Goal: Subscribe to service/newsletter

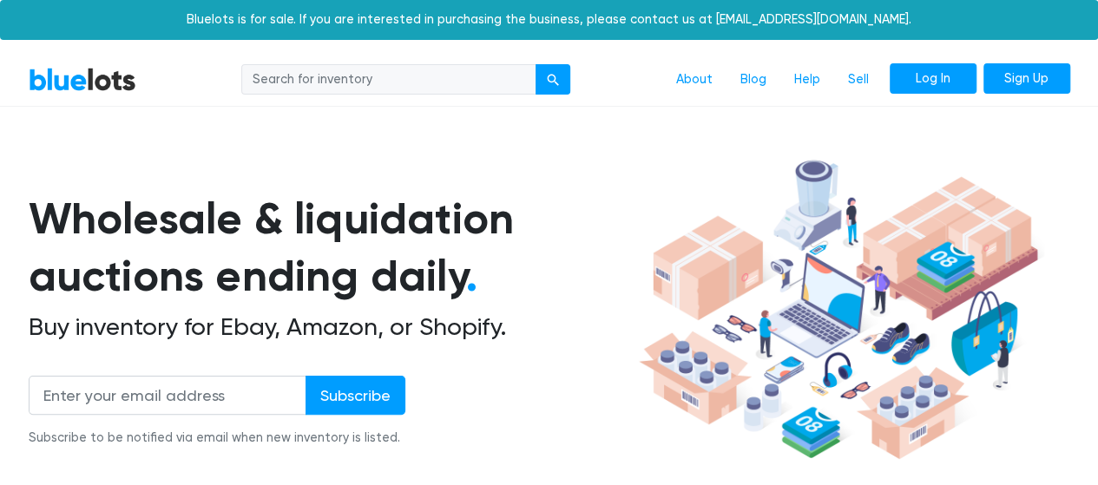
click at [955, 77] on link "Log In" at bounding box center [933, 78] width 87 height 31
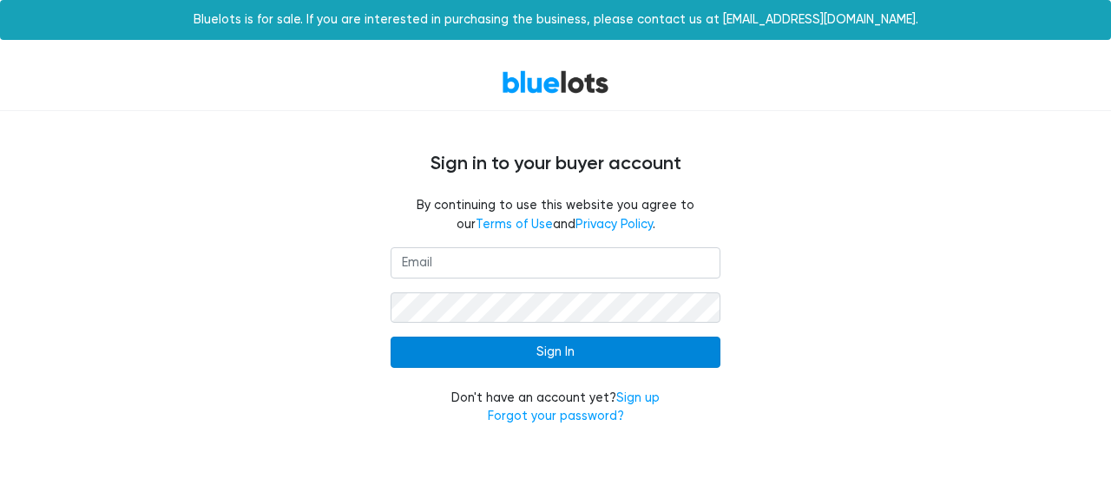
type input "[EMAIL_ADDRESS][DOMAIN_NAME]"
click at [556, 353] on input "Sign In" at bounding box center [556, 352] width 330 height 31
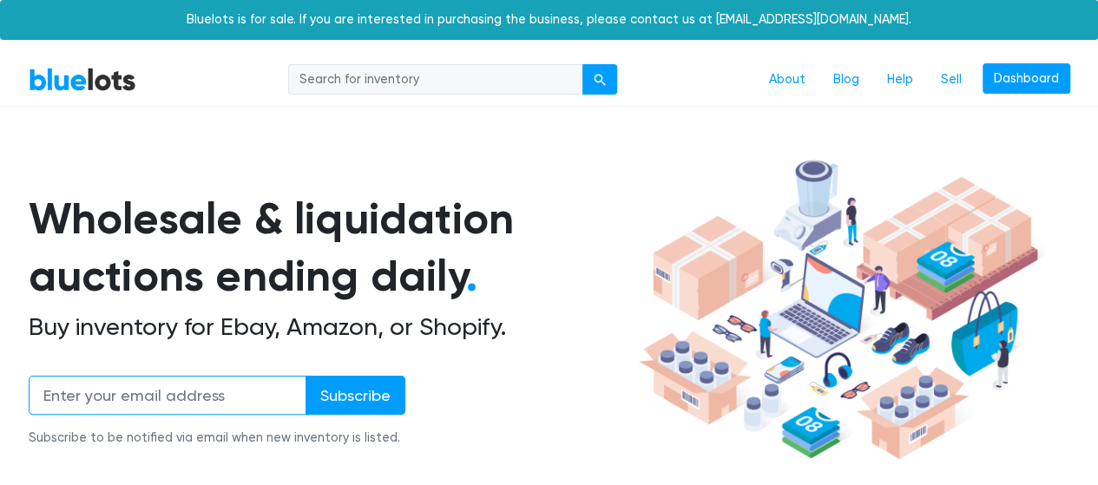
click at [155, 401] on input "email" at bounding box center [168, 395] width 278 height 39
type input "[EMAIL_ADDRESS][DOMAIN_NAME]"
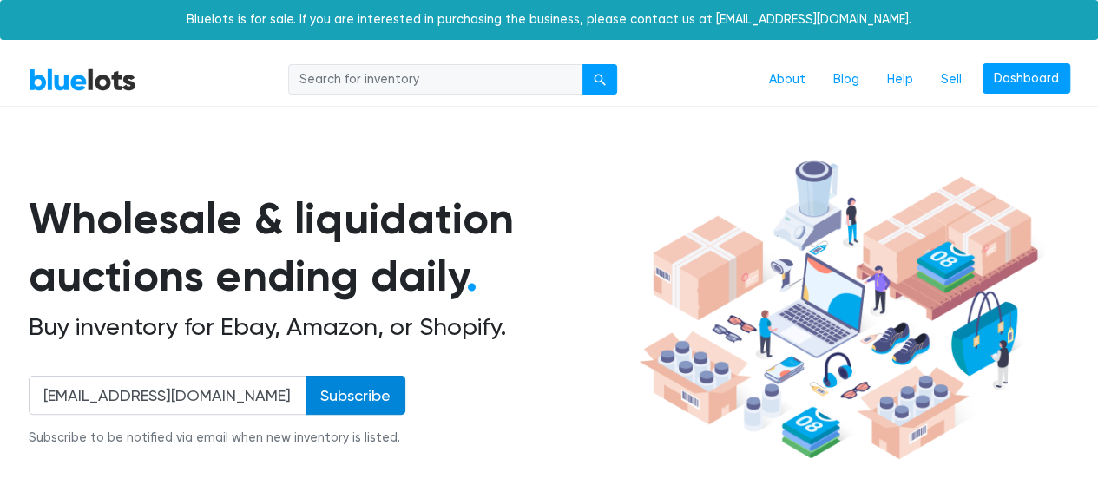
click at [331, 396] on input "Subscribe" at bounding box center [356, 395] width 100 height 39
